Goal: Information Seeking & Learning: Learn about a topic

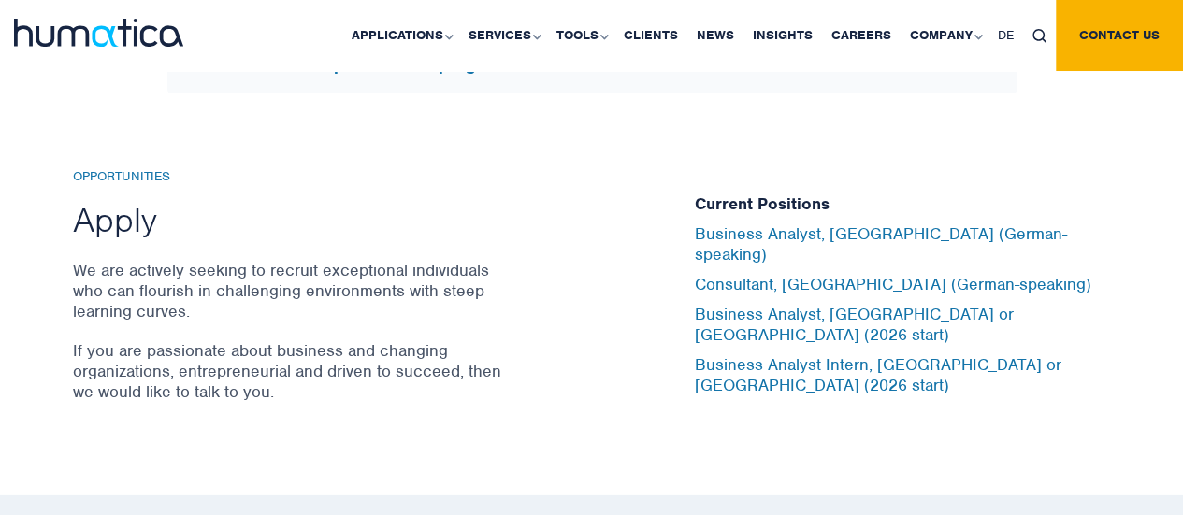
scroll to position [6169, 0]
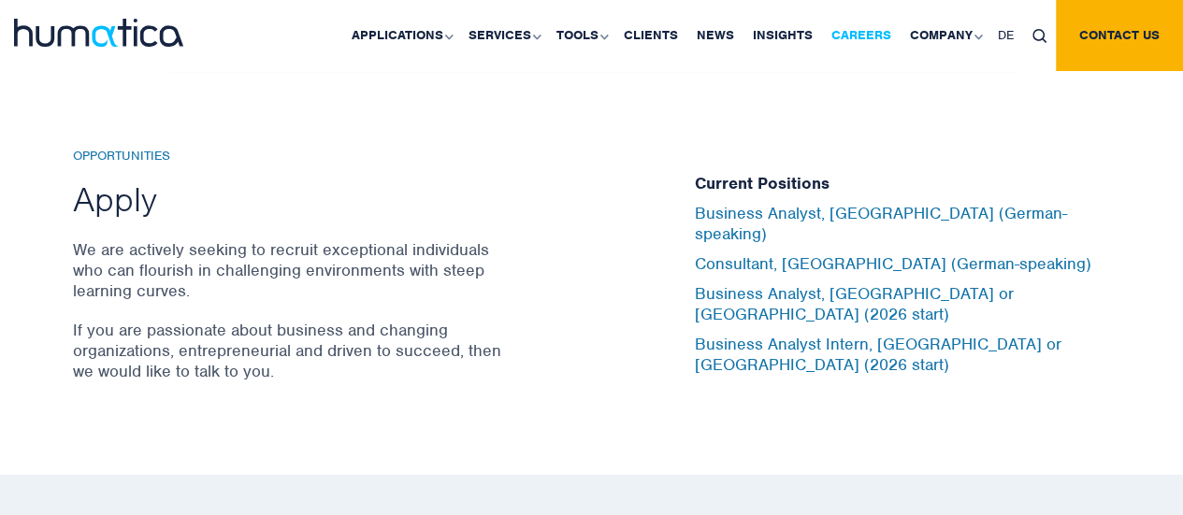
click at [851, 40] on link "Careers" at bounding box center [861, 35] width 79 height 71
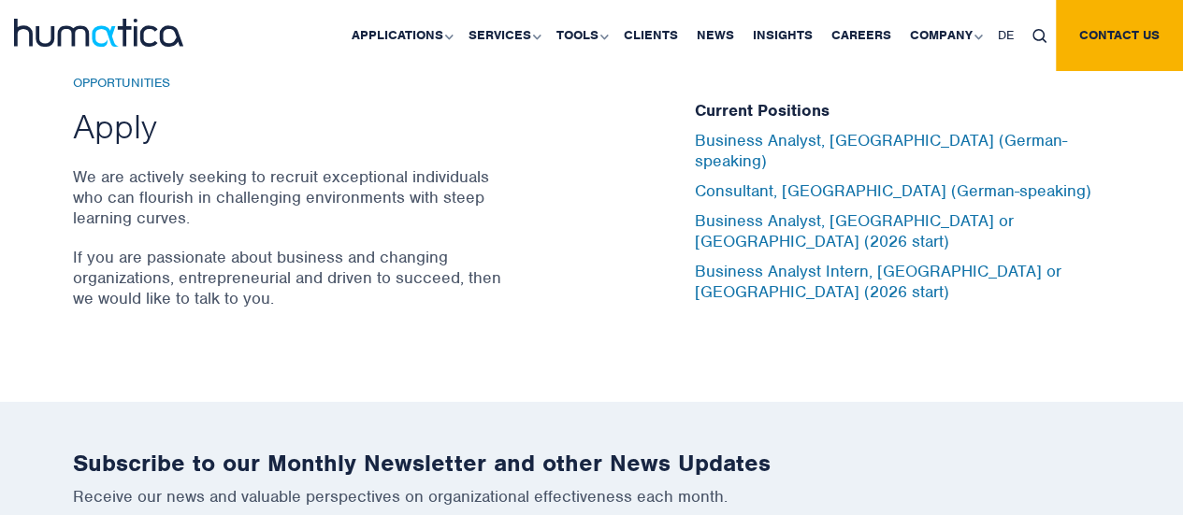
scroll to position [6241, 0]
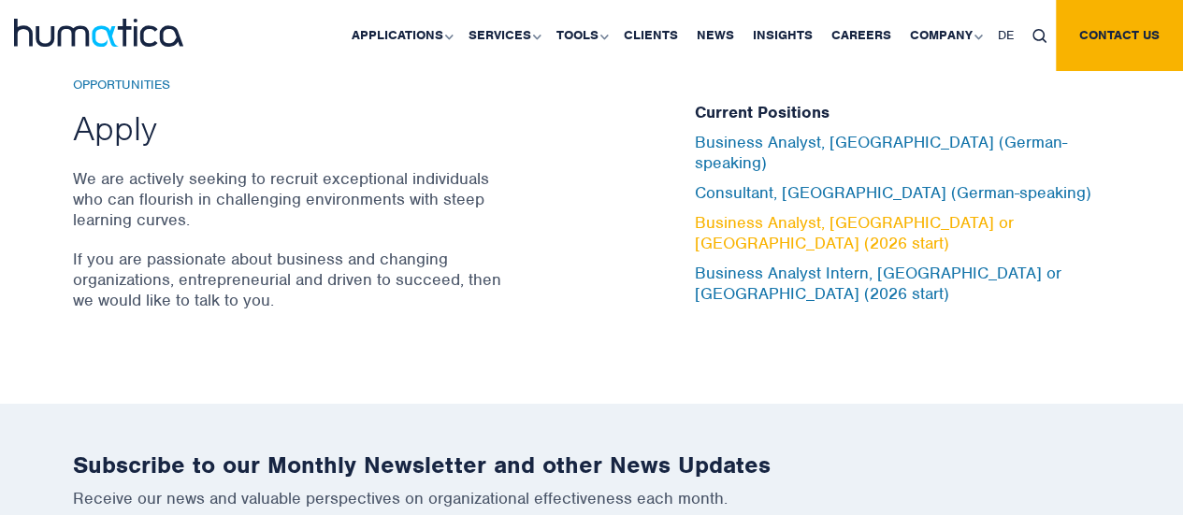
click at [732, 221] on link "Business Analyst, [GEOGRAPHIC_DATA] or [GEOGRAPHIC_DATA] (2026 start)" at bounding box center [854, 232] width 319 height 41
